Goal: Task Accomplishment & Management: Use online tool/utility

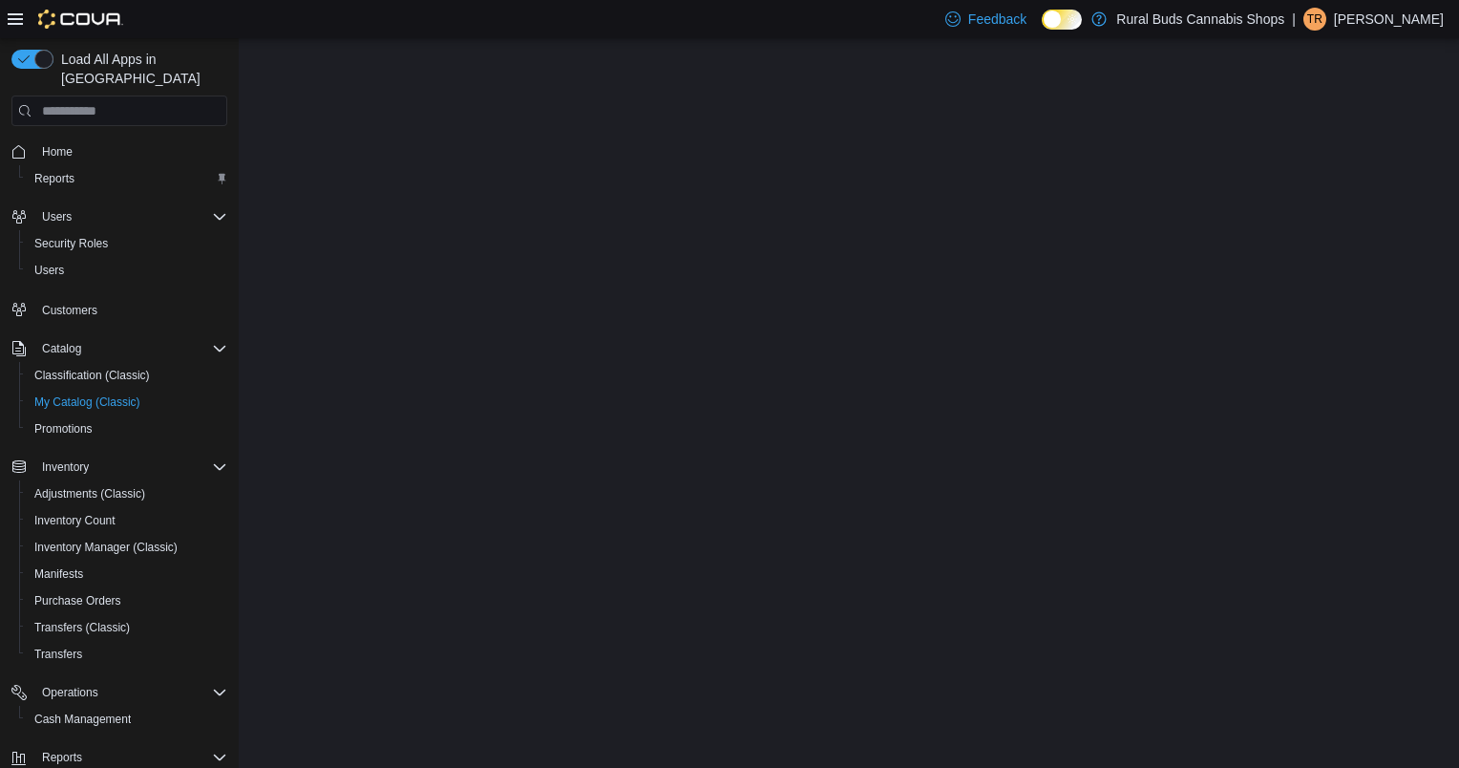
select select "**********"
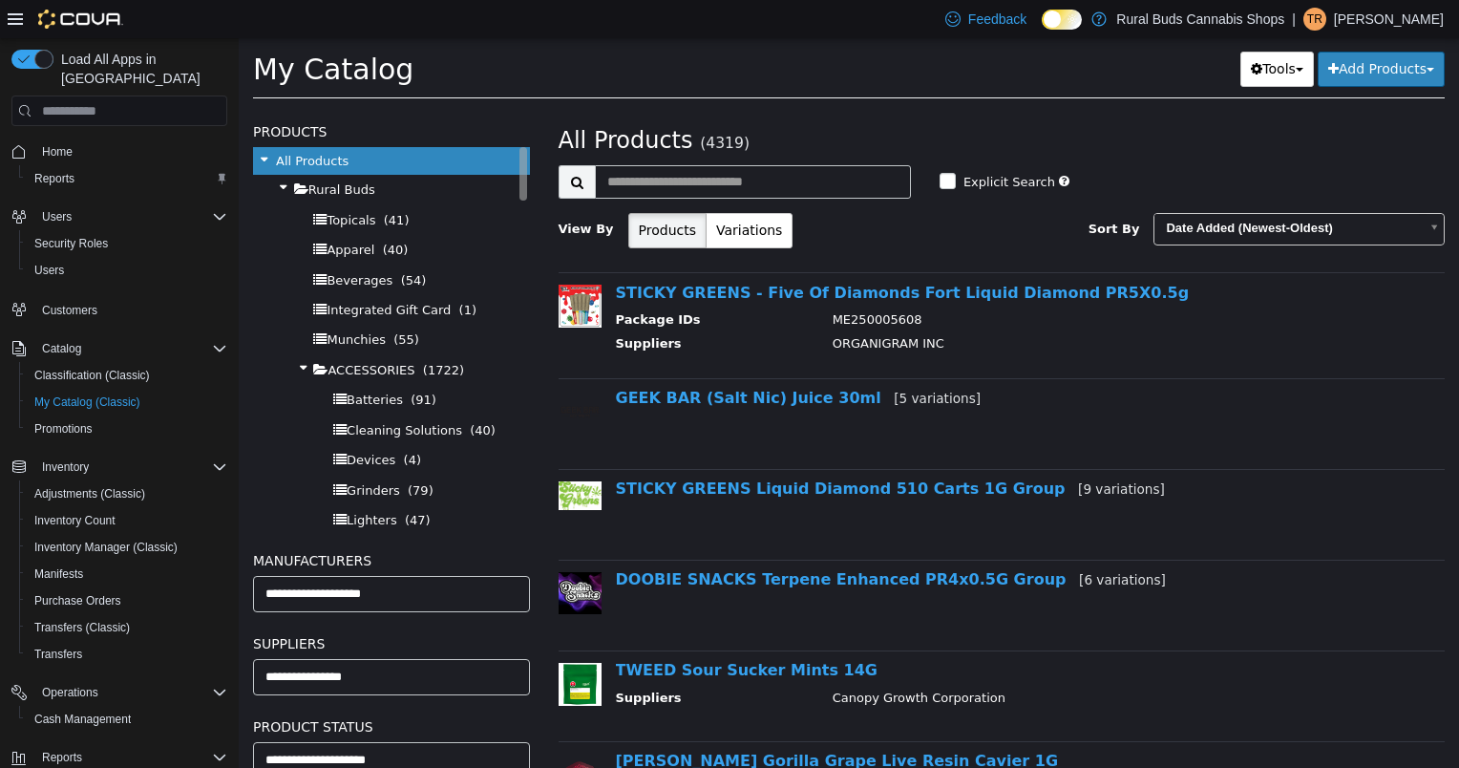
scroll to position [101, 0]
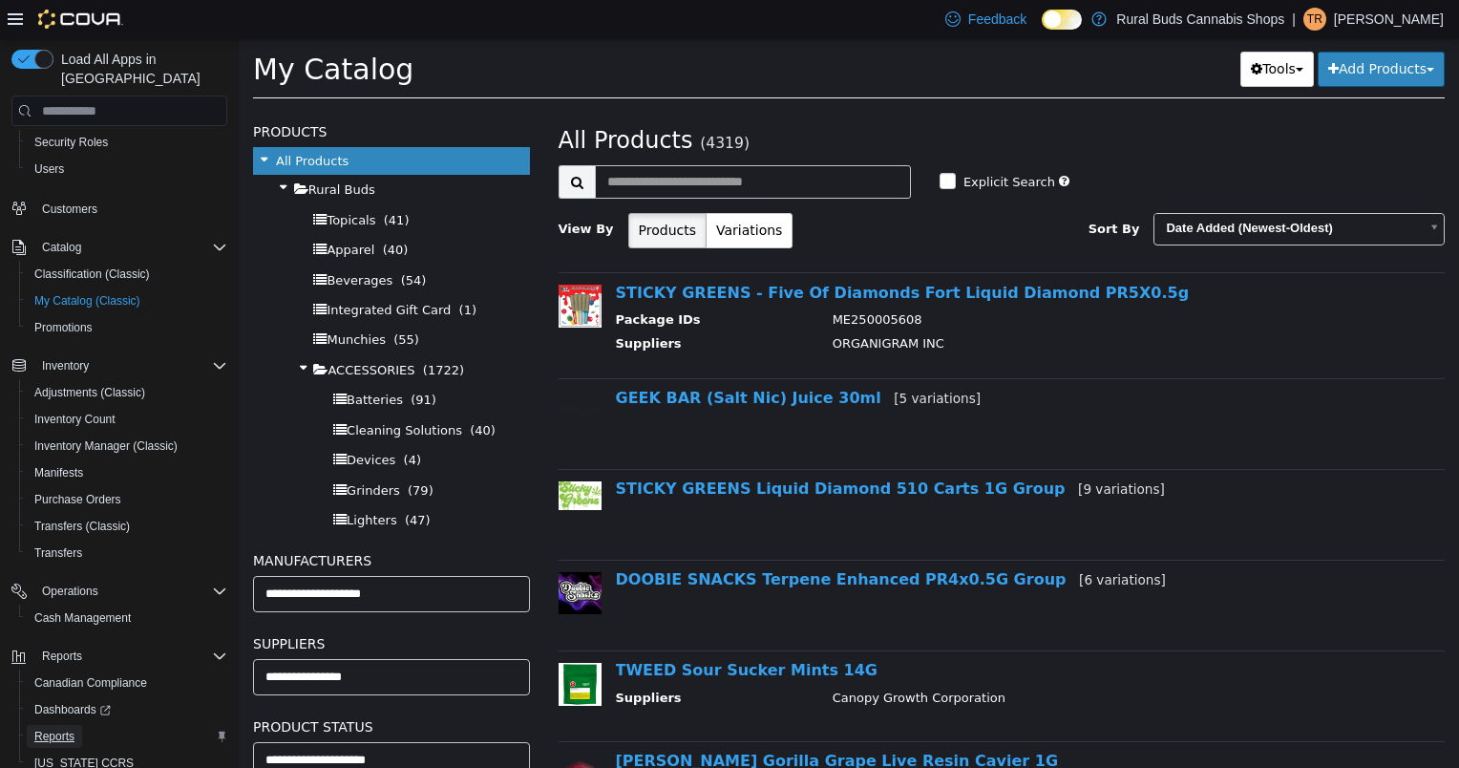
click at [32, 725] on link "Reports" at bounding box center [54, 736] width 55 height 23
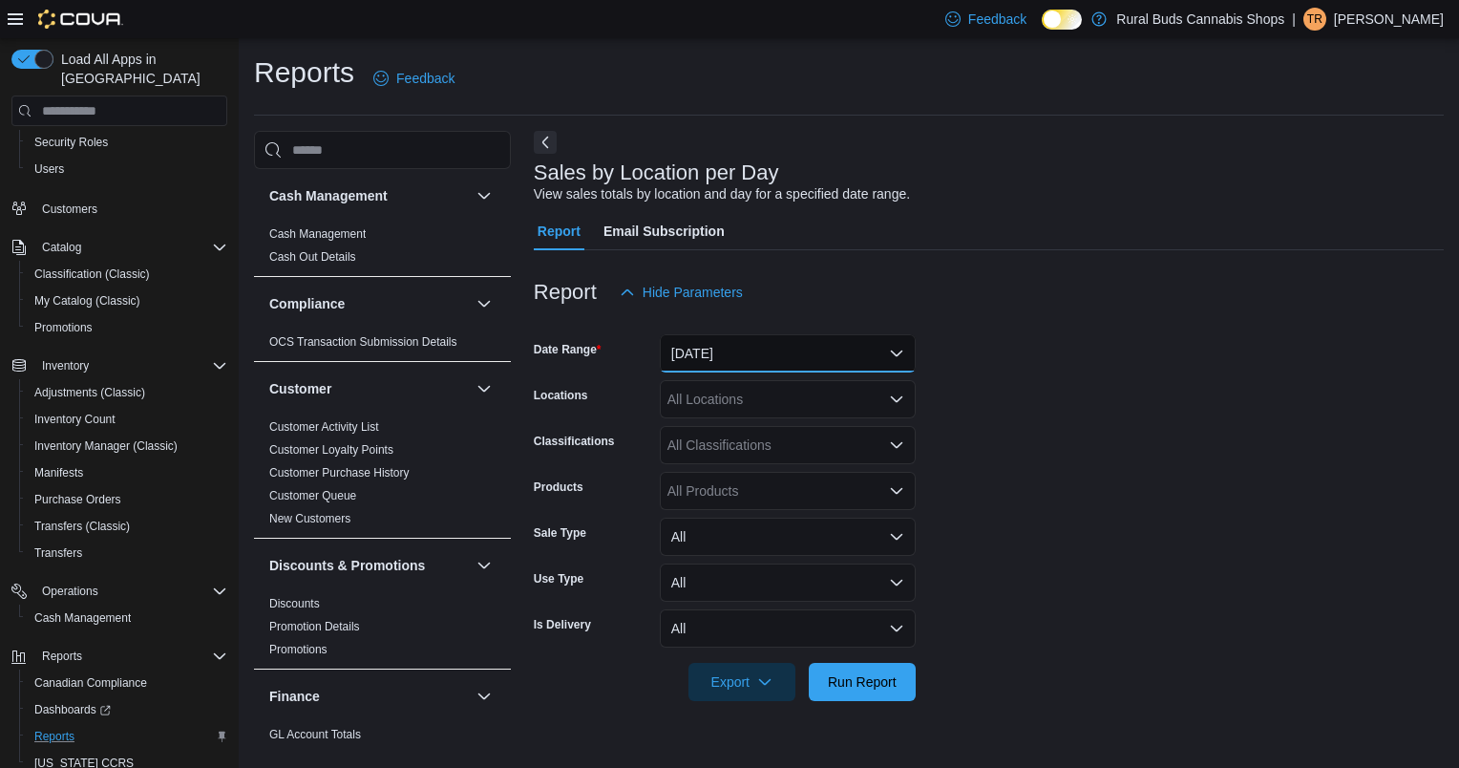
click at [770, 351] on button "[DATE]" at bounding box center [788, 353] width 256 height 38
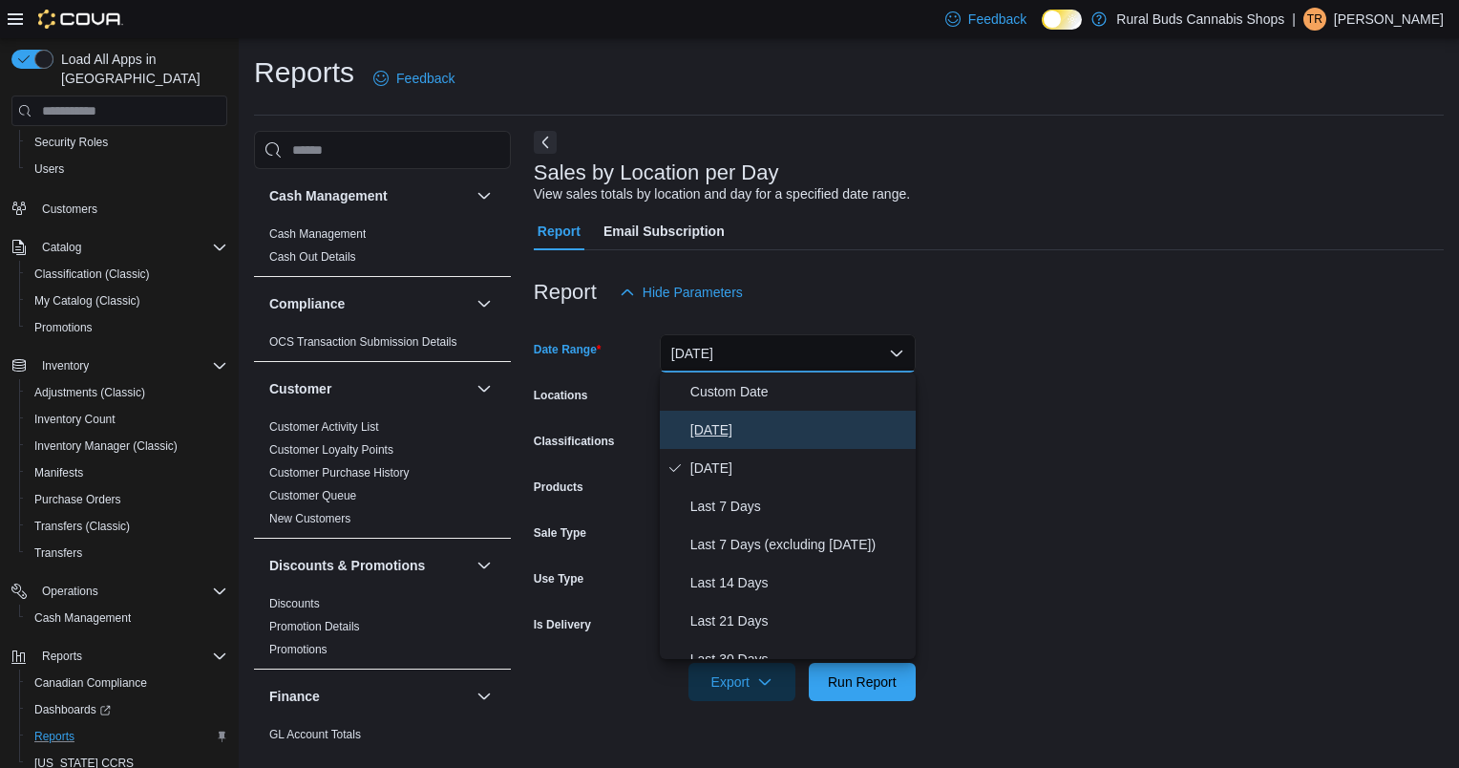
click at [708, 426] on span "[DATE]" at bounding box center [799, 429] width 218 height 23
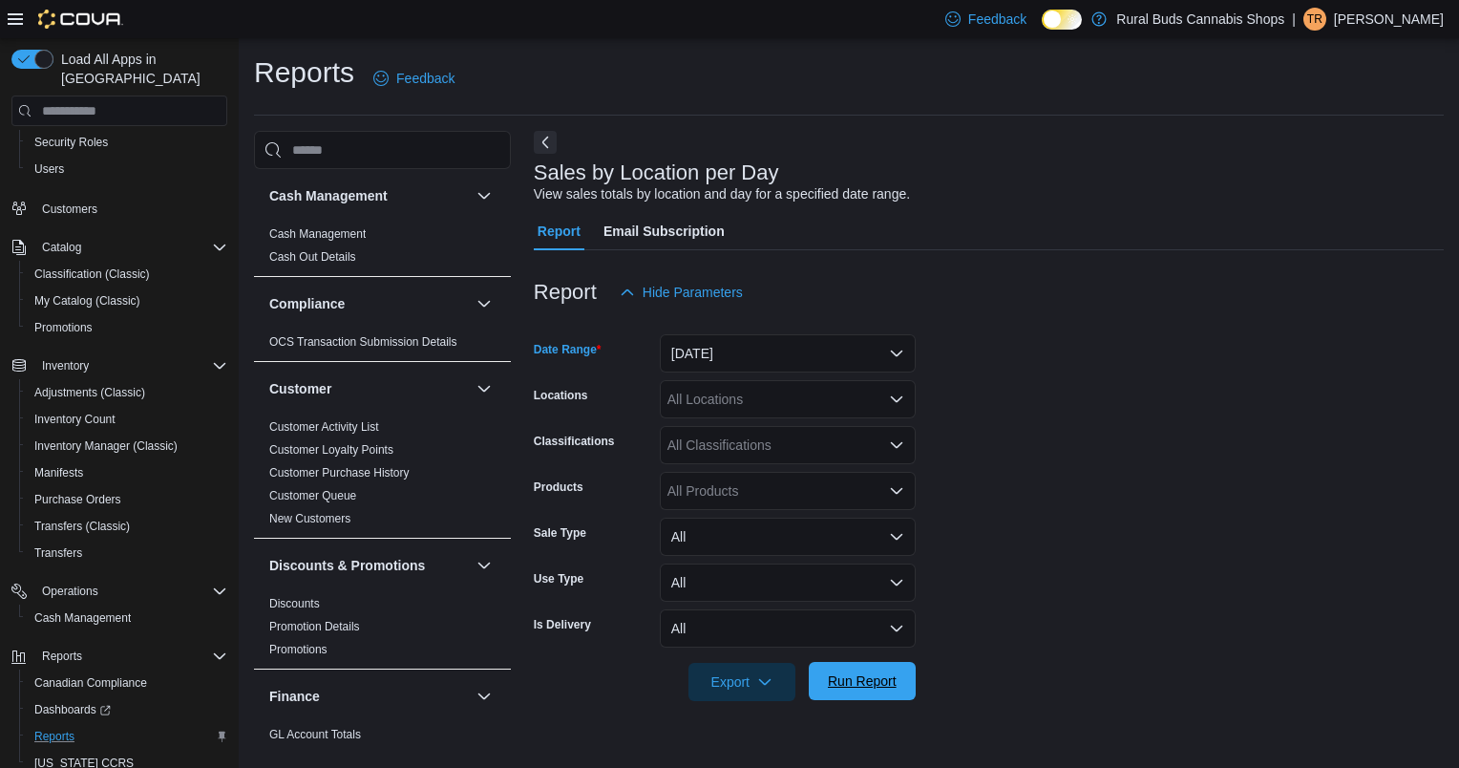
click at [874, 700] on div "Export Run Report" at bounding box center [725, 682] width 382 height 38
click at [864, 671] on span "Run Report" at bounding box center [862, 681] width 84 height 38
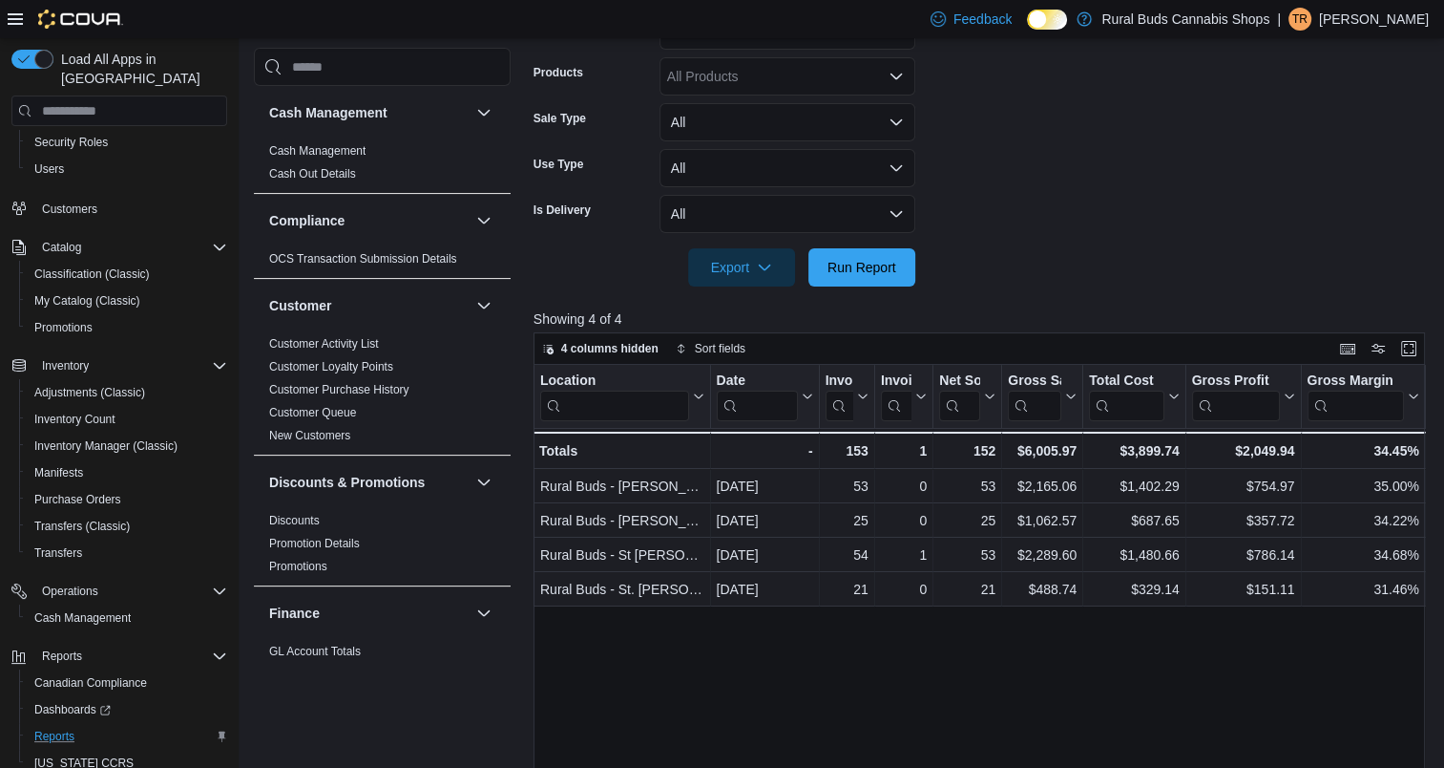
scroll to position [382, 0]
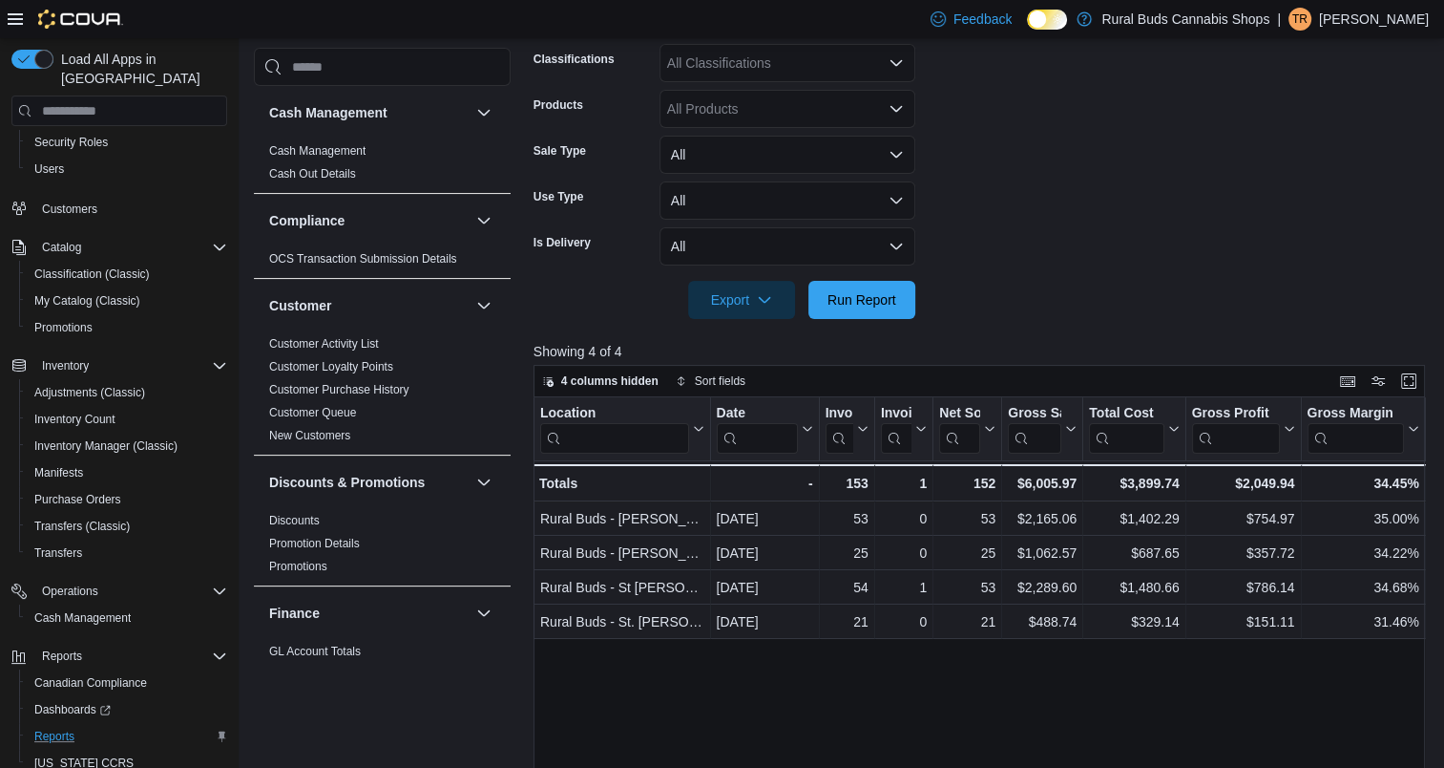
click at [594, 732] on div "Location Click to view column header actions Date Click to view column header a…" at bounding box center [984, 688] width 901 height 582
click at [851, 305] on span "Run Report" at bounding box center [862, 298] width 69 height 19
click at [851, 306] on span "Run Report" at bounding box center [862, 298] width 69 height 19
click at [892, 292] on span "Run Report" at bounding box center [862, 298] width 69 height 19
